Goal: Navigation & Orientation: Find specific page/section

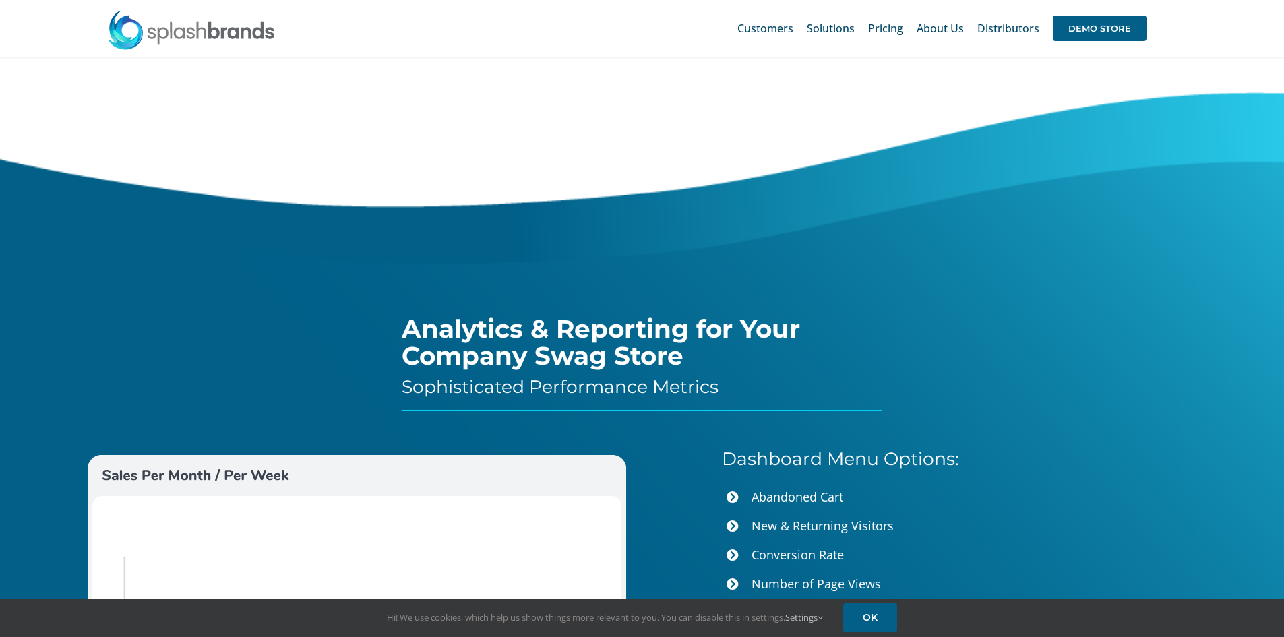
scroll to position [4818, 0]
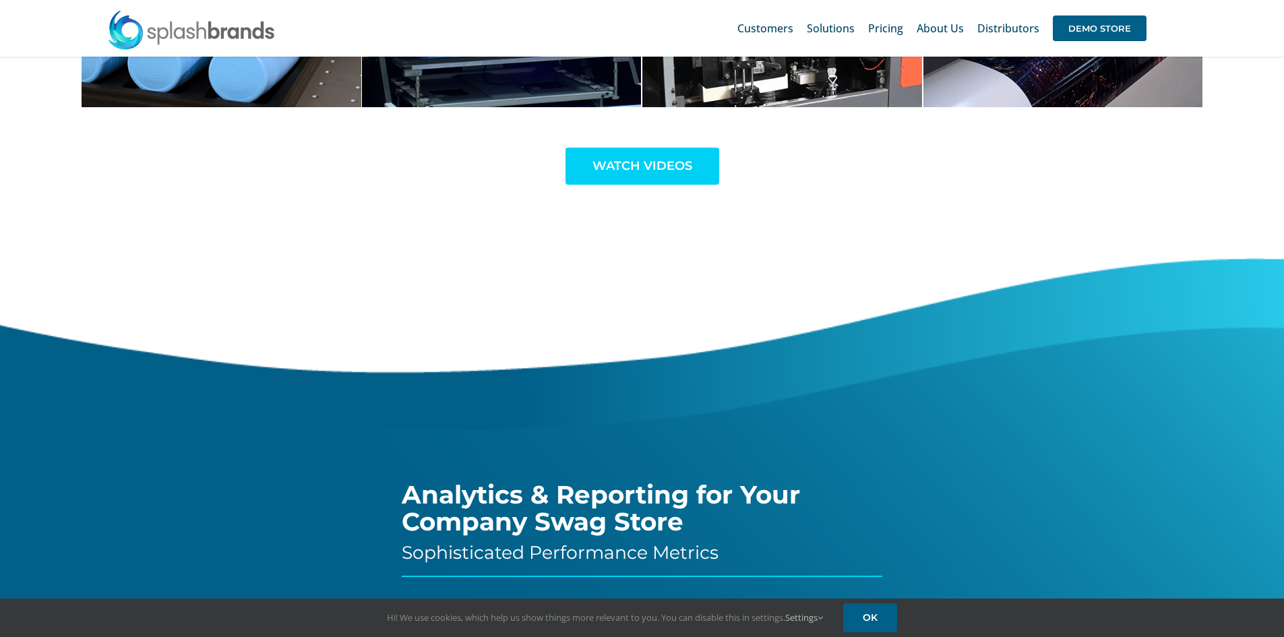
click at [637, 159] on span "WATCH VIDEOS" at bounding box center [643, 166] width 100 height 14
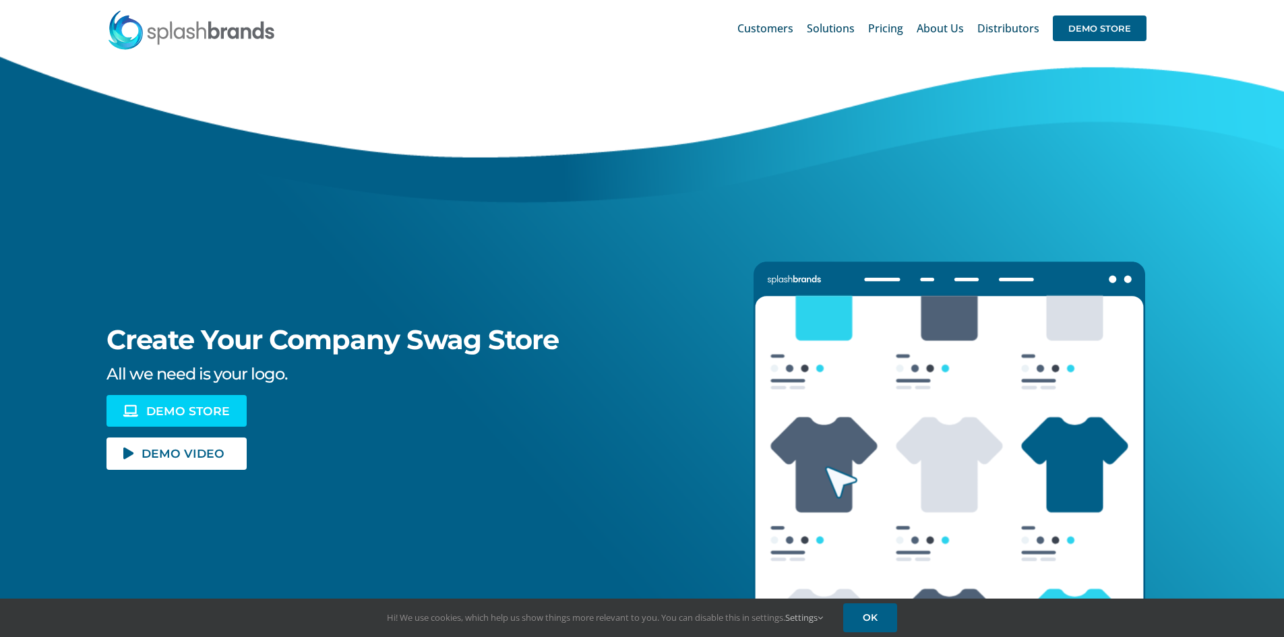
click at [181, 406] on span "DEMO STORE" at bounding box center [188, 410] width 84 height 11
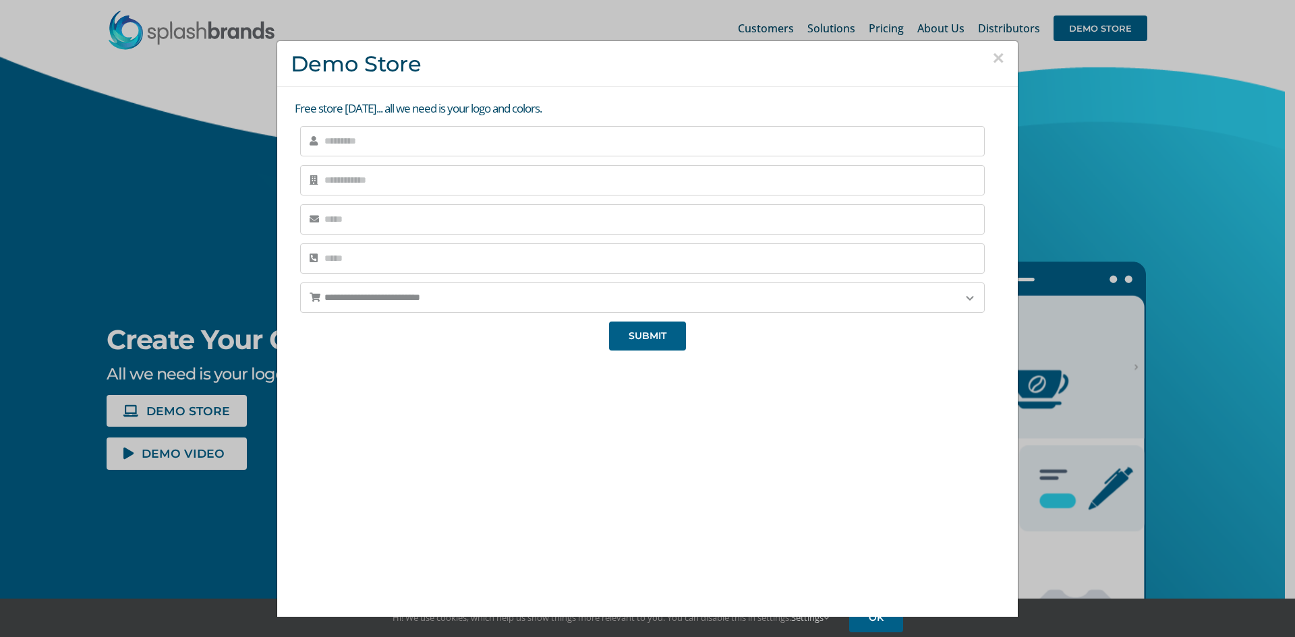
click at [992, 55] on button "×" at bounding box center [998, 58] width 12 height 20
